Goal: Obtain resource: Download file/media

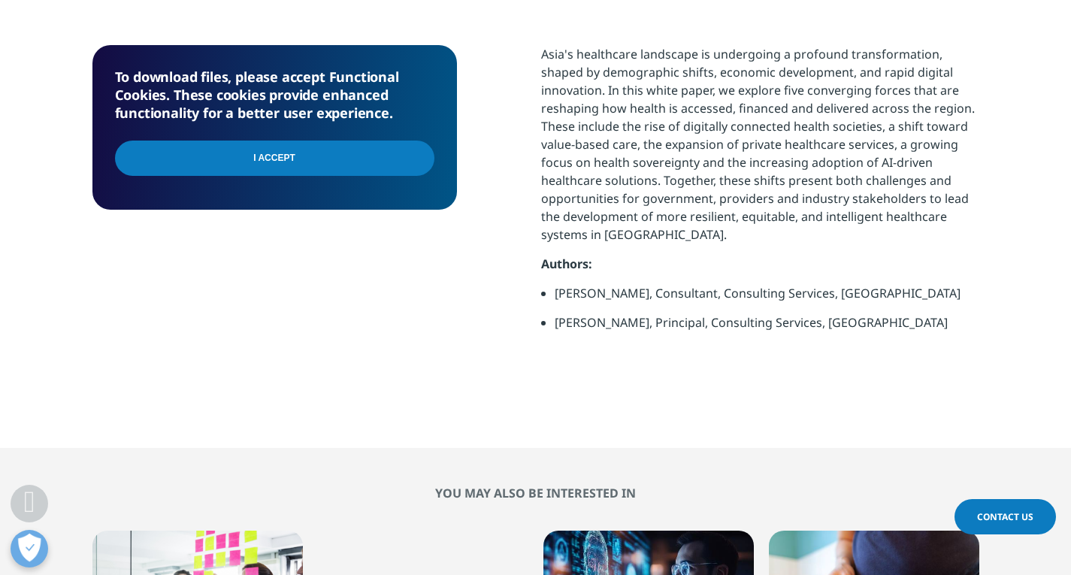
click at [370, 157] on input "I Accept" at bounding box center [274, 158] width 319 height 35
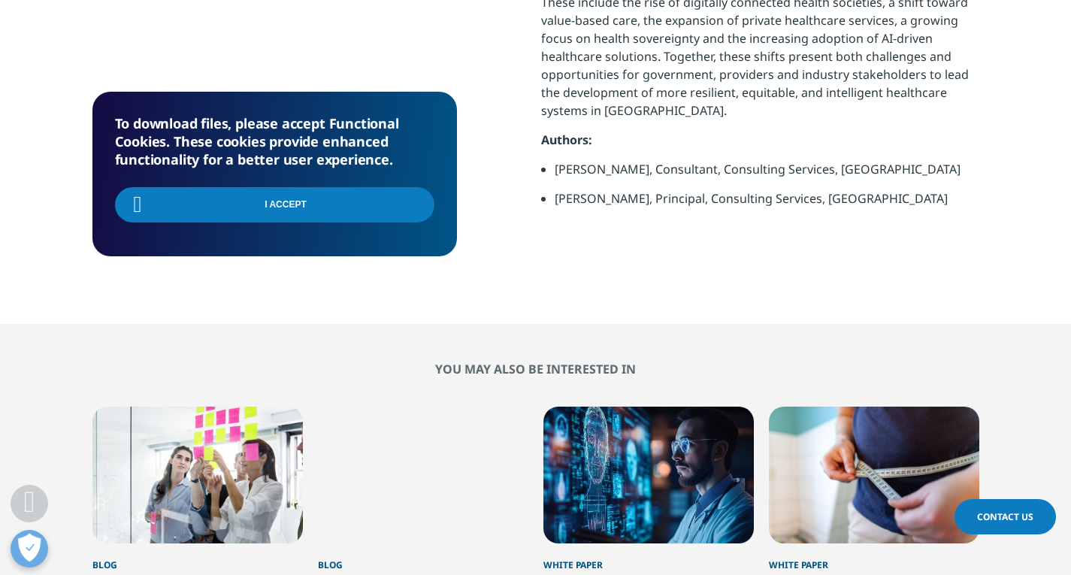
scroll to position [601, 0]
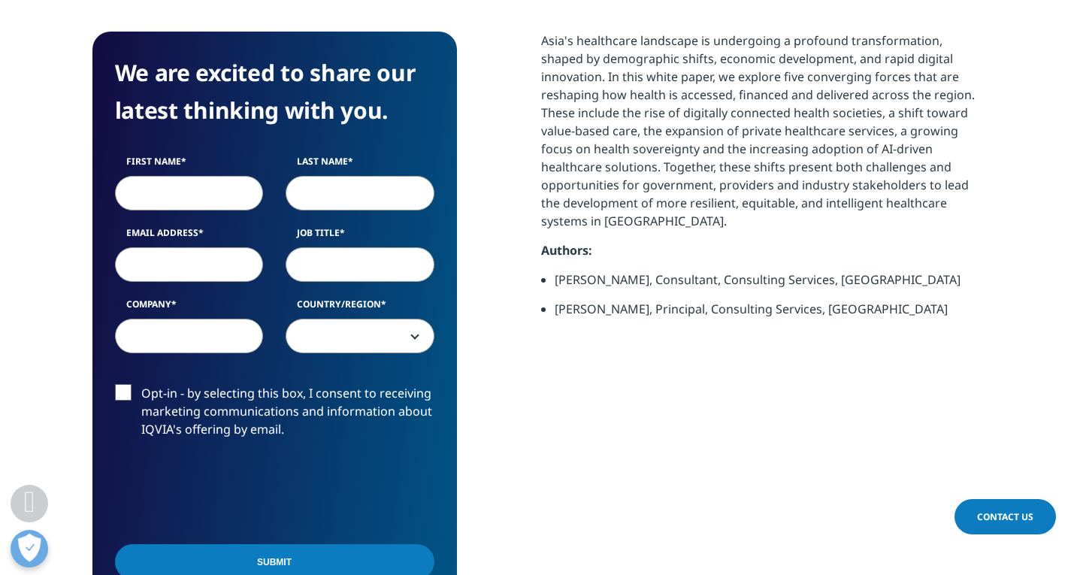
scroll to position [601, 0]
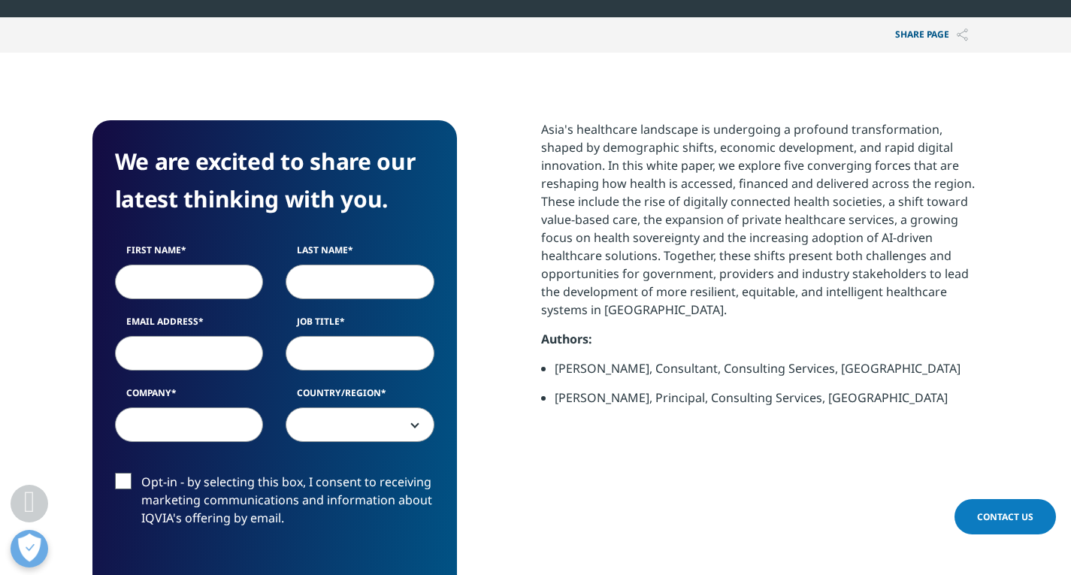
click at [201, 280] on input "First Name" at bounding box center [189, 282] width 149 height 35
type input "Candice"
type input "Lau"
select select "Singapore"
click at [194, 348] on input "Email Address" at bounding box center [189, 353] width 149 height 35
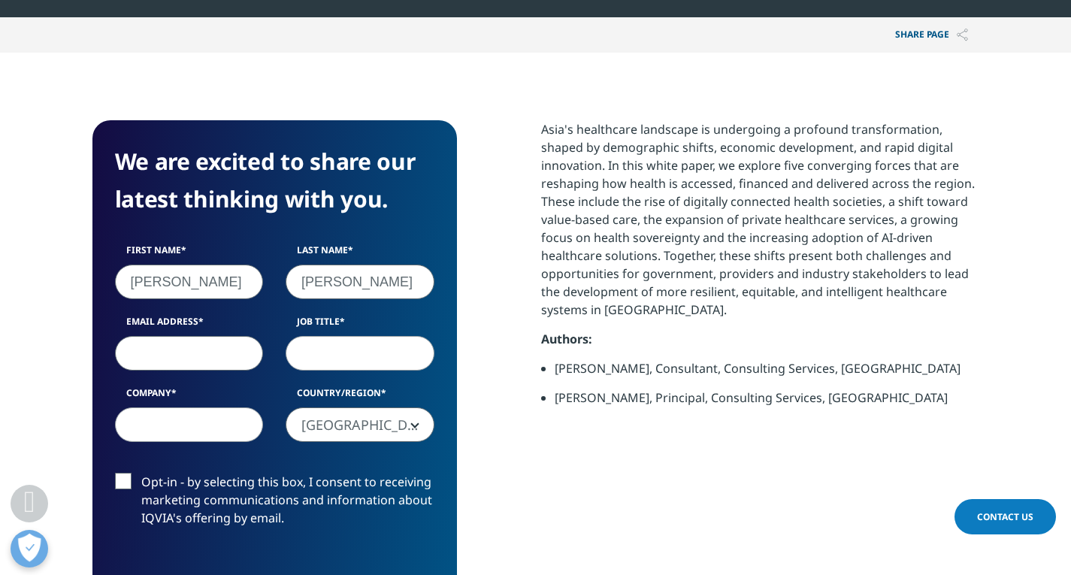
type input "candicelau2000@gmail.com"
click at [355, 350] on input "Job Title" at bounding box center [360, 353] width 149 height 35
type input "RA specialist"
type input "Novartis"
click at [121, 480] on label "Opt-in - by selecting this box, I consent to receiving marketing communications…" at bounding box center [274, 504] width 319 height 62
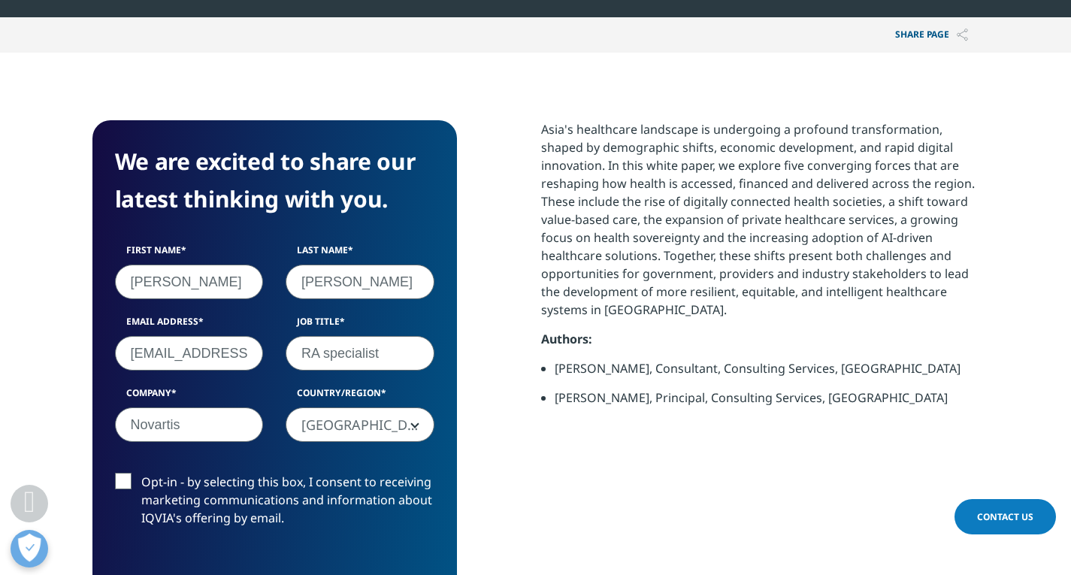
click at [141, 473] on input "Opt-in - by selecting this box, I consent to receiving marketing communications…" at bounding box center [141, 473] width 0 height 0
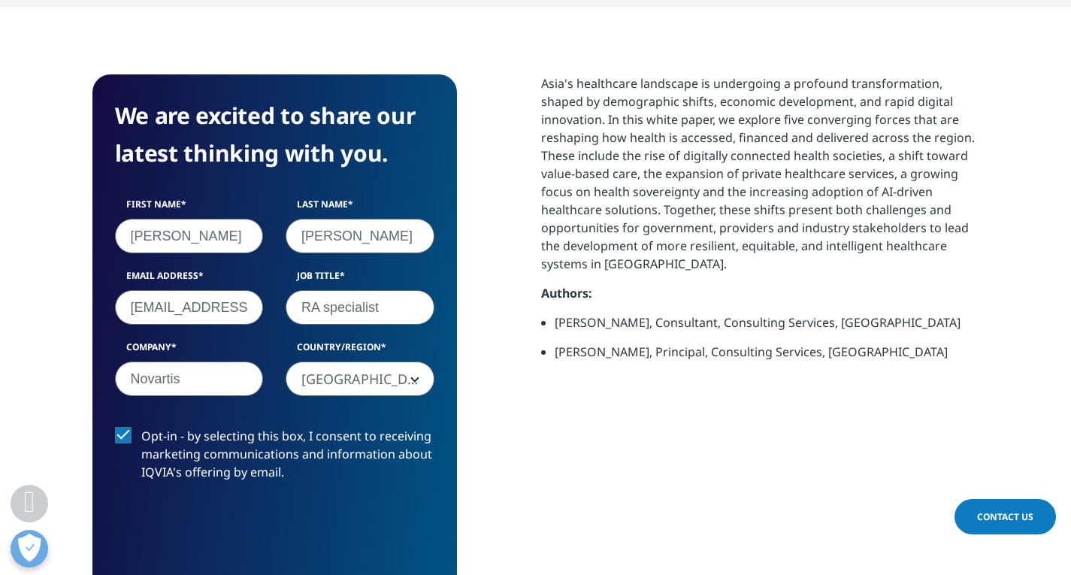
scroll to position [663, 0]
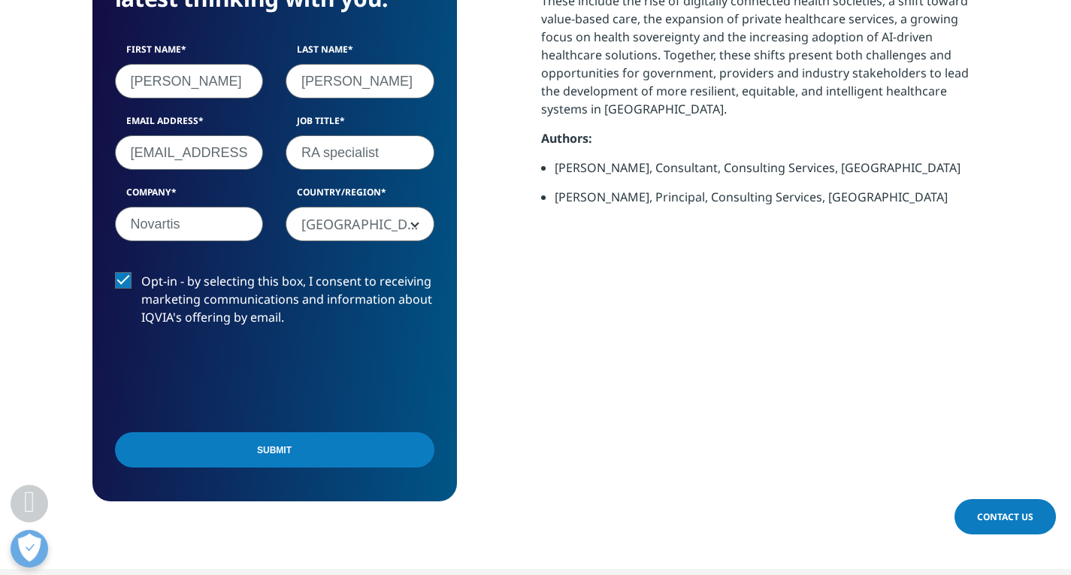
click at [224, 446] on input "Submit" at bounding box center [274, 449] width 319 height 35
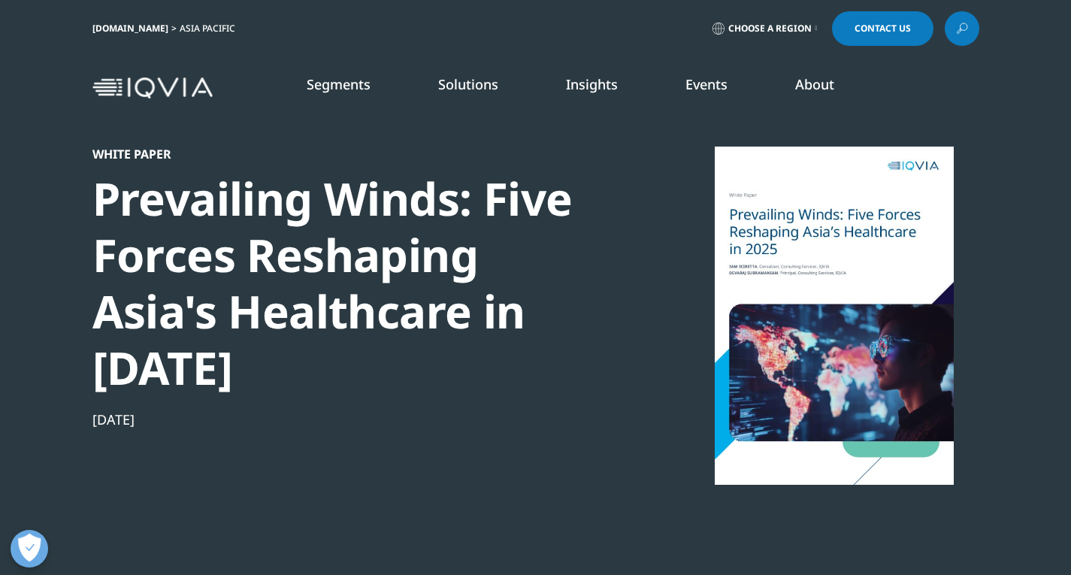
scroll to position [390, 0]
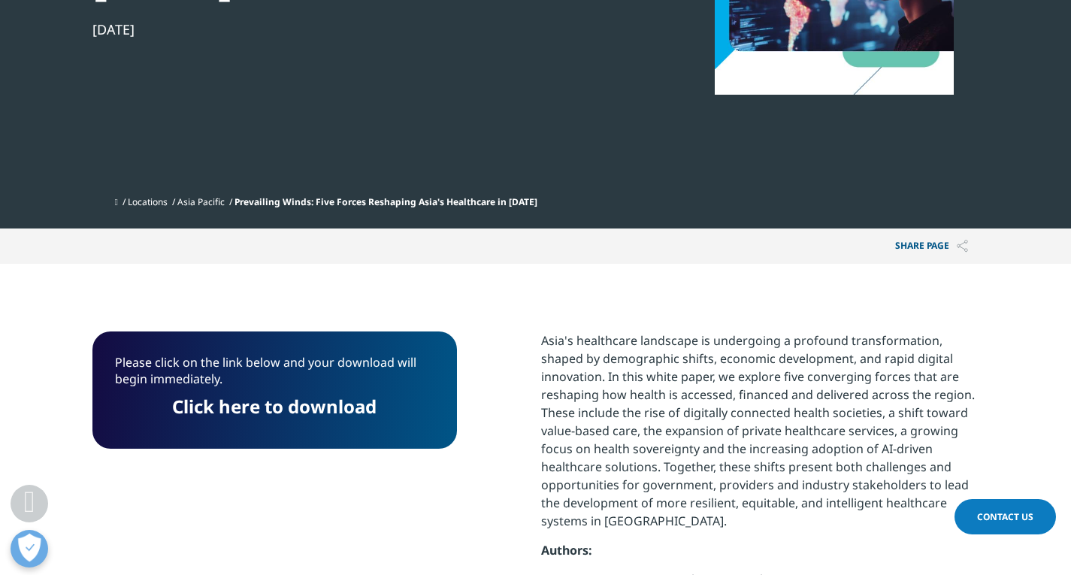
click at [255, 409] on link "Click here to download" at bounding box center [274, 406] width 204 height 25
